Goal: Check status: Check status

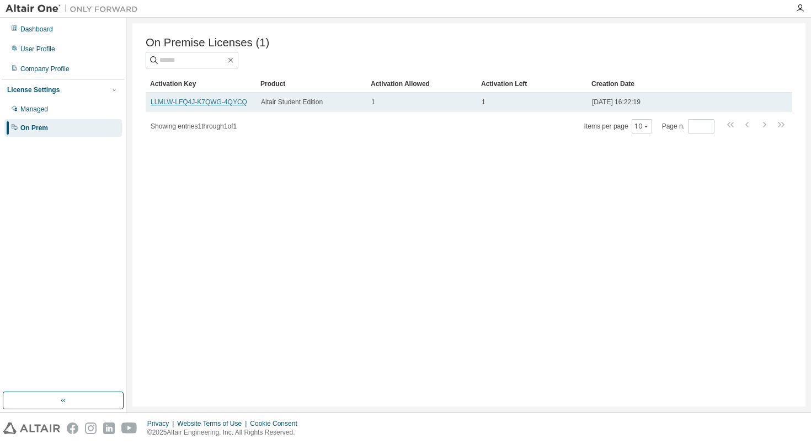
click at [203, 105] on link "LLMLW-LFQ4J-K7QWG-4QYCQ" at bounding box center [199, 102] width 97 height 8
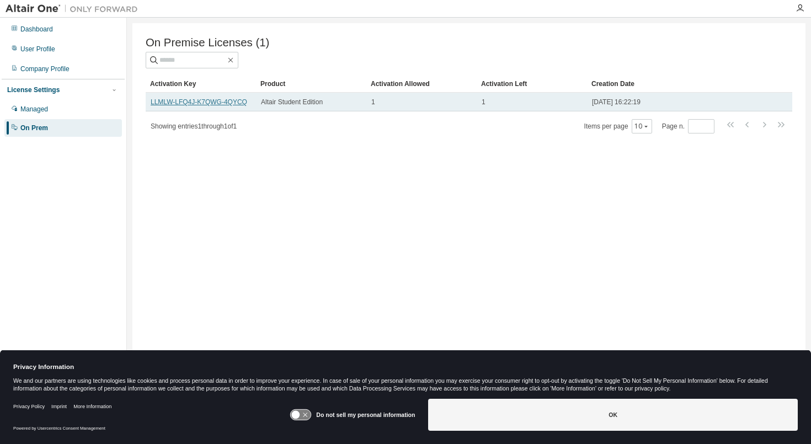
click at [228, 103] on link "LLMLW-LFQ4J-K7QWG-4QYCQ" at bounding box center [199, 102] width 97 height 8
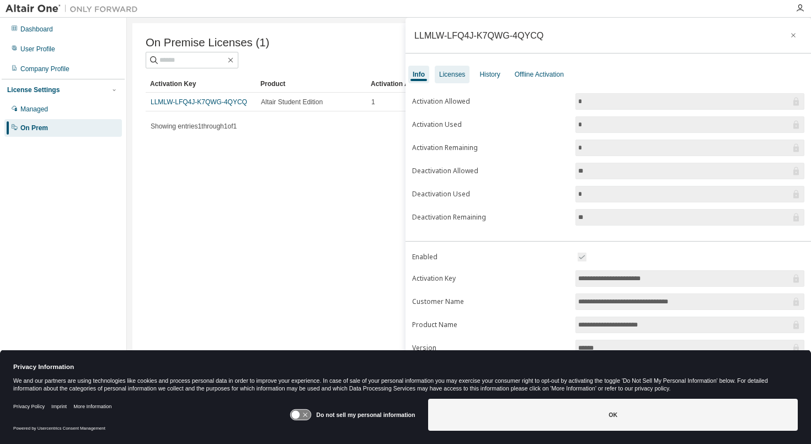
click at [458, 73] on div "Licenses" at bounding box center [452, 74] width 26 height 9
